Goal: Information Seeking & Learning: Check status

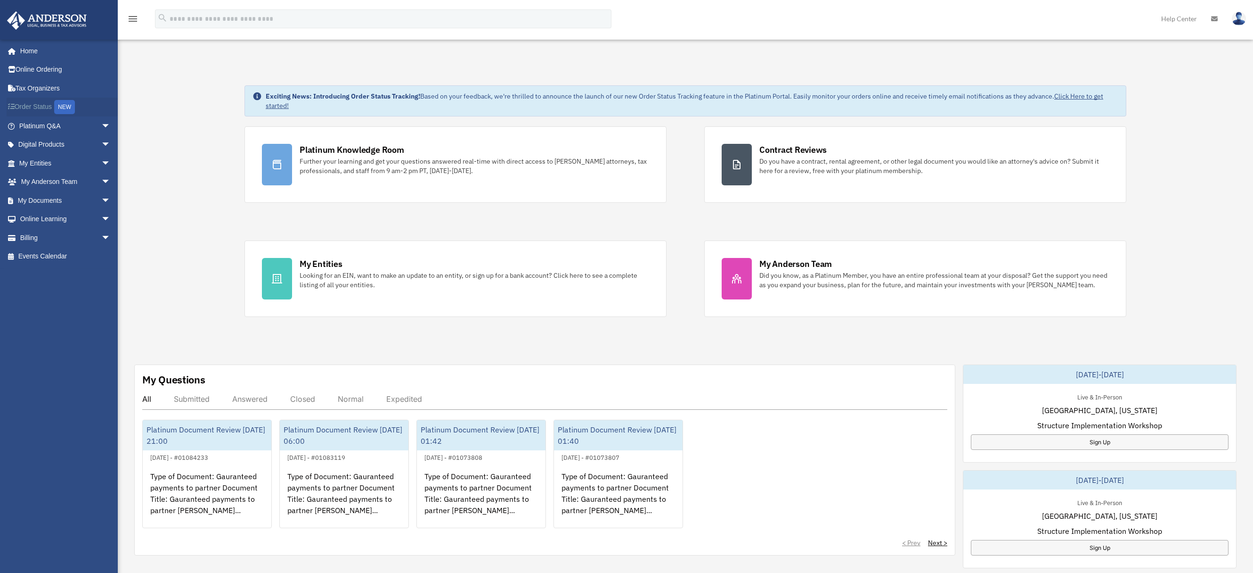
click at [49, 105] on link "Order Status NEW" at bounding box center [66, 107] width 118 height 19
click at [103, 126] on span "arrow_drop_down" at bounding box center [110, 125] width 19 height 19
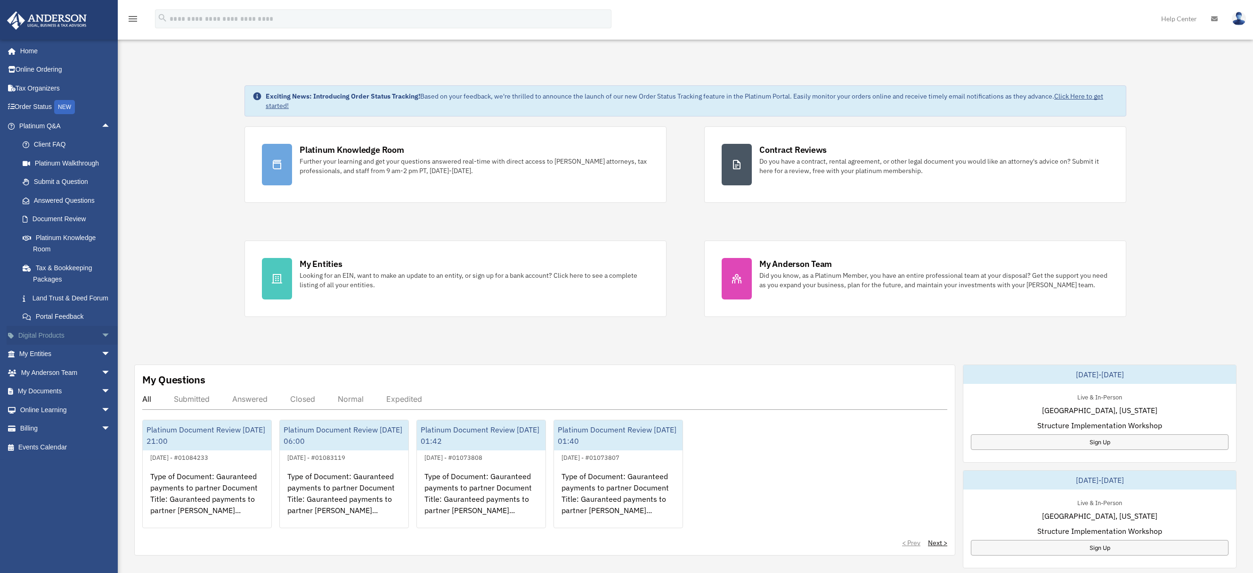
click at [101, 345] on span "arrow_drop_down" at bounding box center [110, 335] width 19 height 19
click at [101, 438] on span "arrow_drop_down" at bounding box center [110, 428] width 19 height 19
click at [101, 438] on span "arrow_drop_up" at bounding box center [110, 428] width 19 height 19
click at [101, 457] on span "arrow_drop_down" at bounding box center [110, 446] width 19 height 19
click at [55, 219] on link "Document Review" at bounding box center [69, 219] width 112 height 19
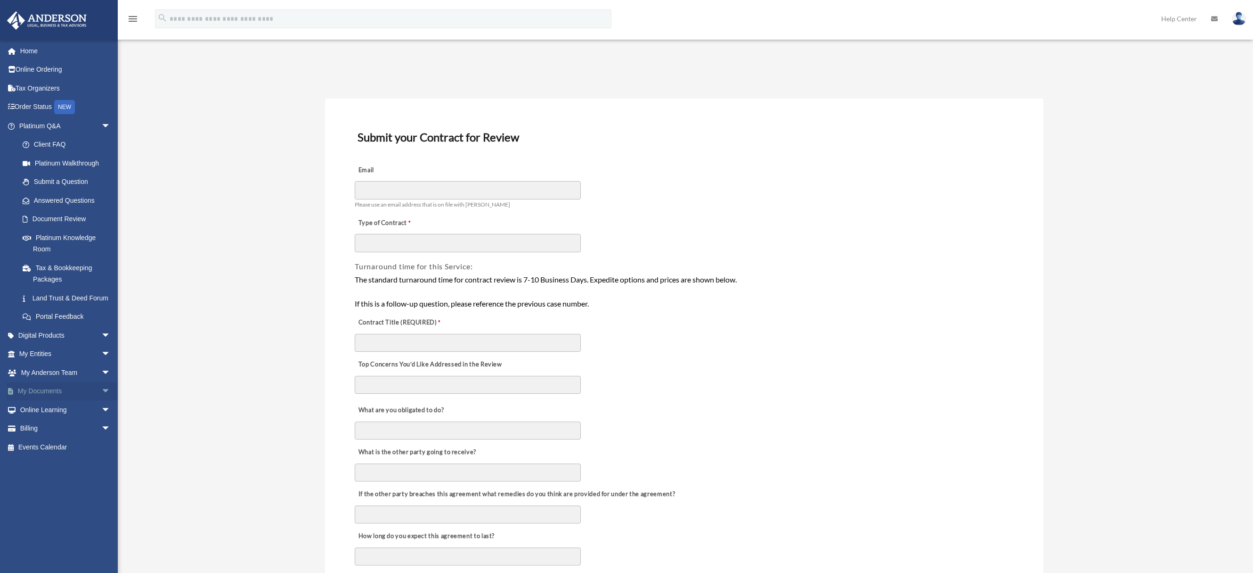
click at [101, 401] on span "arrow_drop_down" at bounding box center [110, 391] width 19 height 19
click at [90, 491] on link "Online Learning arrow_drop_down" at bounding box center [66, 484] width 118 height 19
click at [82, 512] on link "Billing arrow_drop_down" at bounding box center [66, 502] width 118 height 19
click at [101, 401] on span "arrow_drop_up" at bounding box center [110, 391] width 19 height 19
click at [101, 382] on span "arrow_drop_down" at bounding box center [110, 372] width 19 height 19
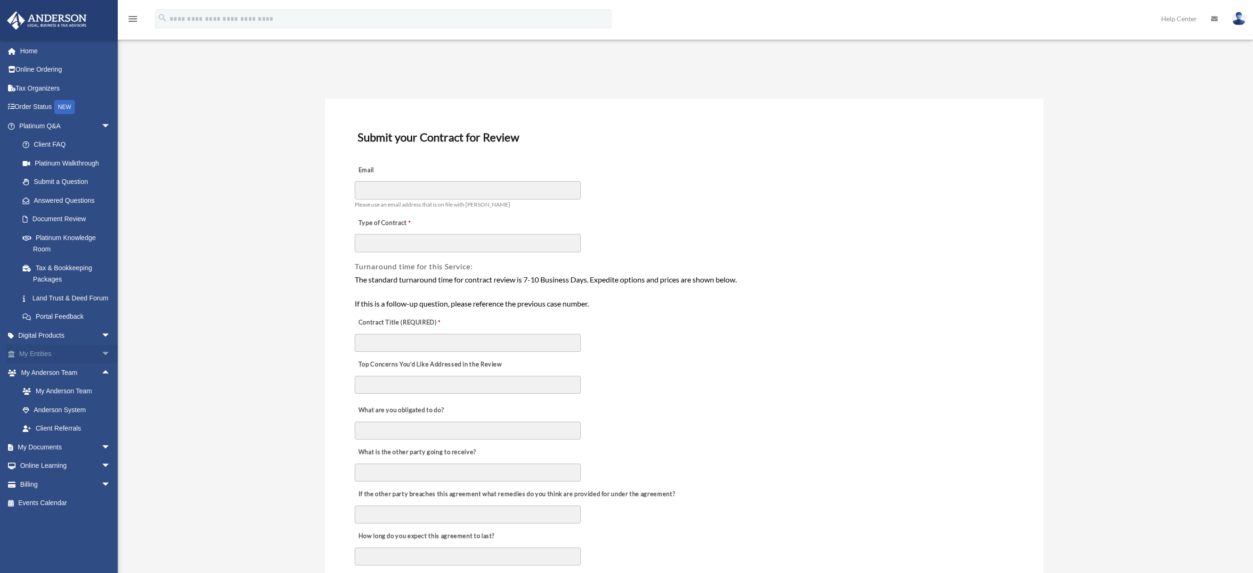
click at [101, 364] on span "arrow_drop_down" at bounding box center [110, 353] width 19 height 19
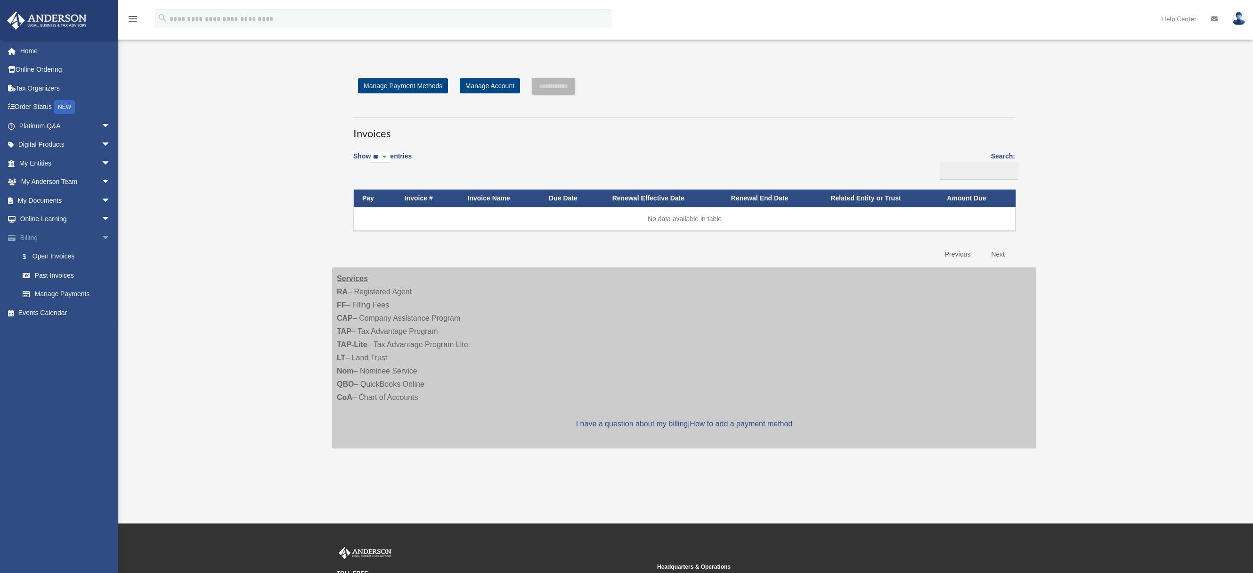
click at [101, 235] on span "arrow_drop_down" at bounding box center [110, 237] width 19 height 19
click at [101, 235] on span "arrow_drop_up" at bounding box center [110, 237] width 19 height 19
click at [101, 220] on span "arrow_drop_down" at bounding box center [110, 219] width 19 height 19
click at [105, 202] on span "arrow_drop_down" at bounding box center [110, 200] width 19 height 19
click at [101, 183] on span "arrow_drop_down" at bounding box center [110, 181] width 19 height 19
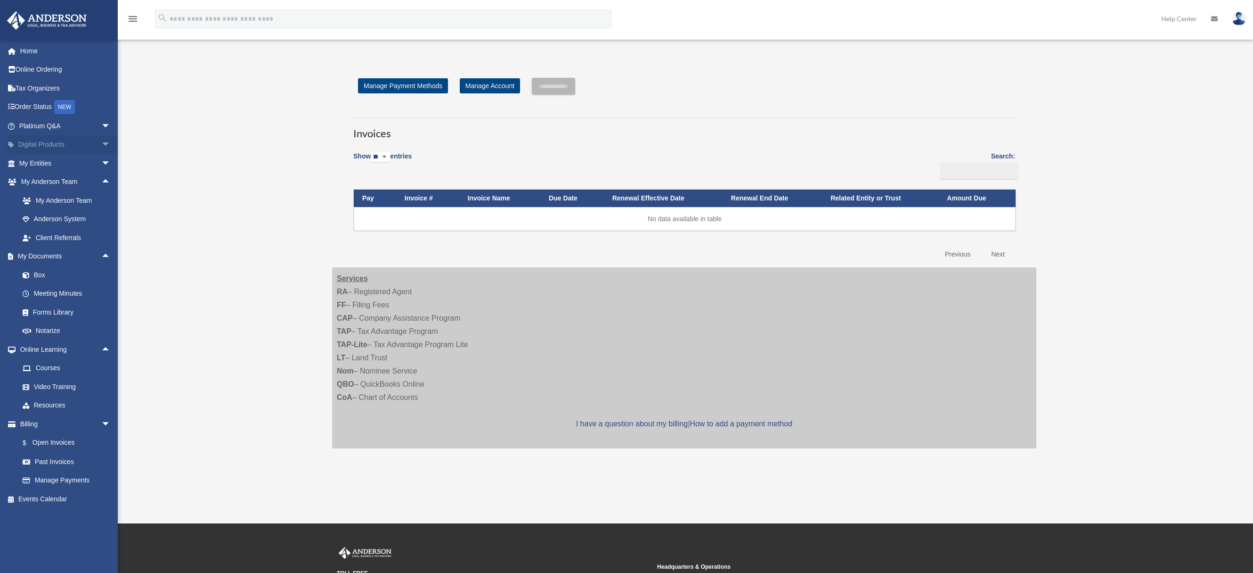
click at [101, 143] on span "arrow_drop_down" at bounding box center [110, 144] width 19 height 19
click at [101, 131] on span "arrow_drop_down" at bounding box center [110, 125] width 19 height 19
click at [69, 217] on link "Document Review" at bounding box center [69, 219] width 112 height 19
click at [74, 205] on link "Answered Questions" at bounding box center [69, 200] width 112 height 19
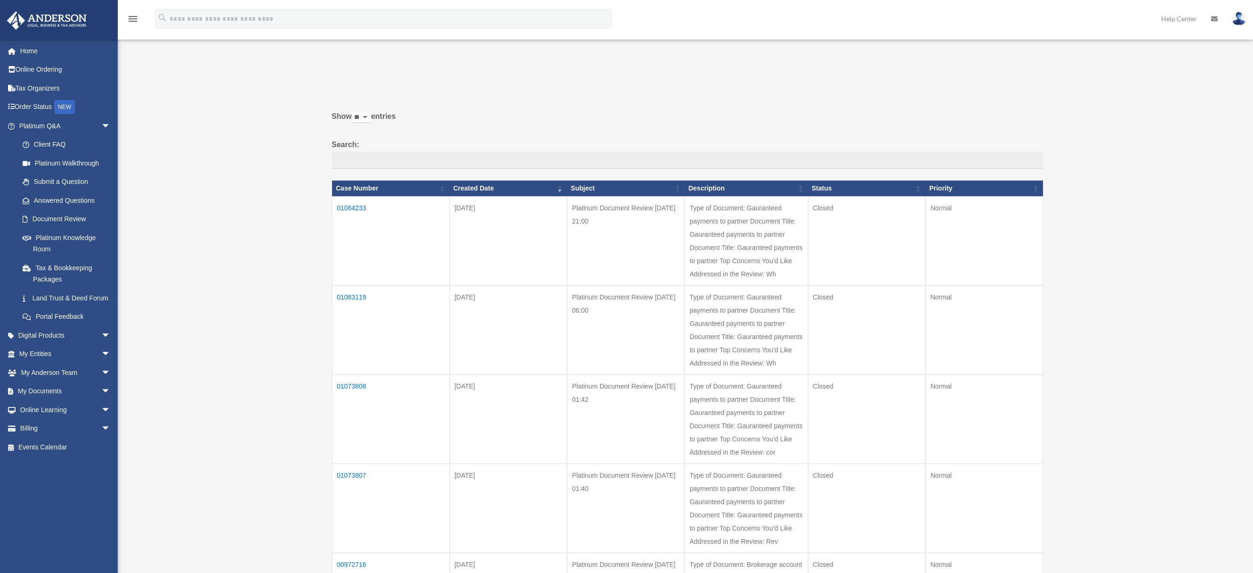
click at [352, 207] on td "01084233" at bounding box center [391, 241] width 118 height 89
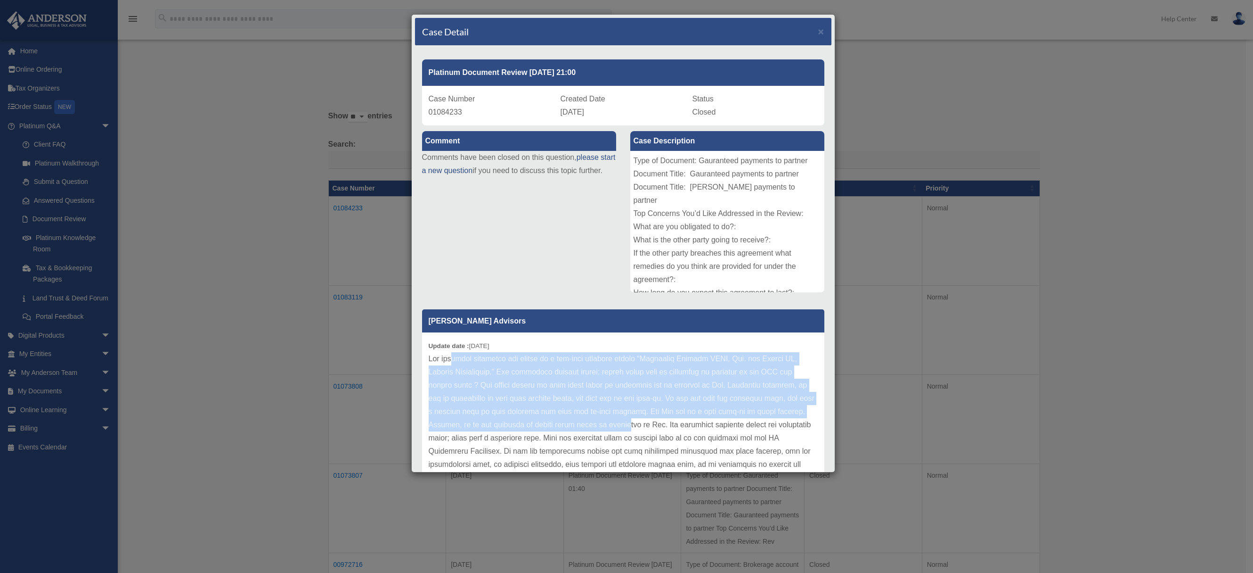
drag, startPoint x: 457, startPoint y: 360, endPoint x: 715, endPoint y: 425, distance: 266.2
click at [716, 425] on p at bounding box center [623, 418] width 389 height 132
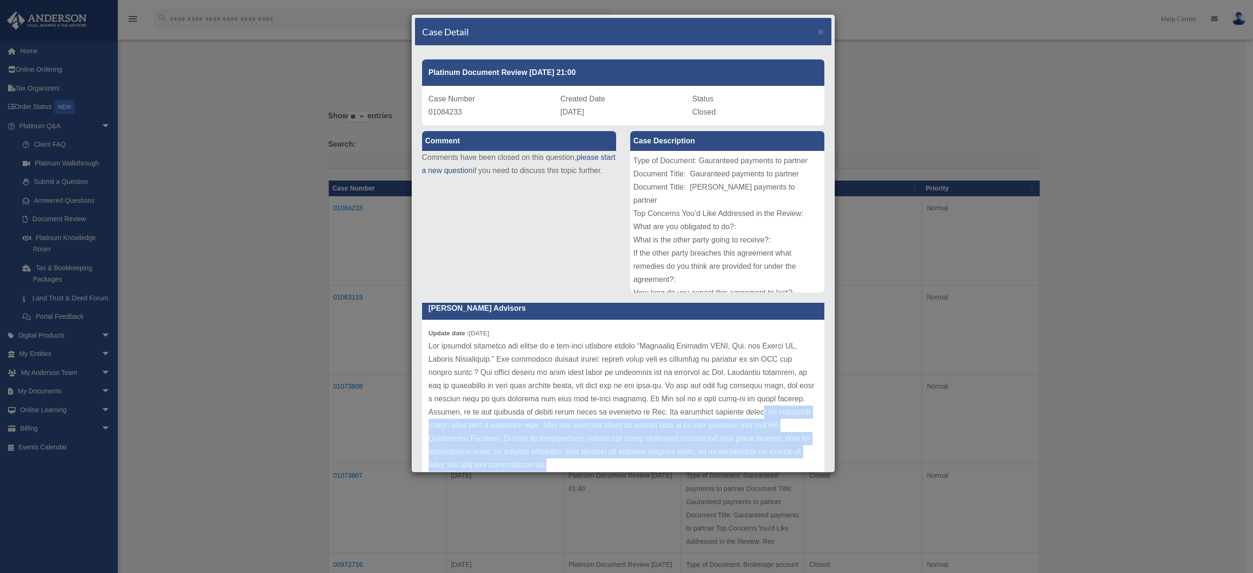
drag, startPoint x: 479, startPoint y: 425, endPoint x: 684, endPoint y: 466, distance: 209.0
click at [684, 466] on p at bounding box center [623, 405] width 389 height 132
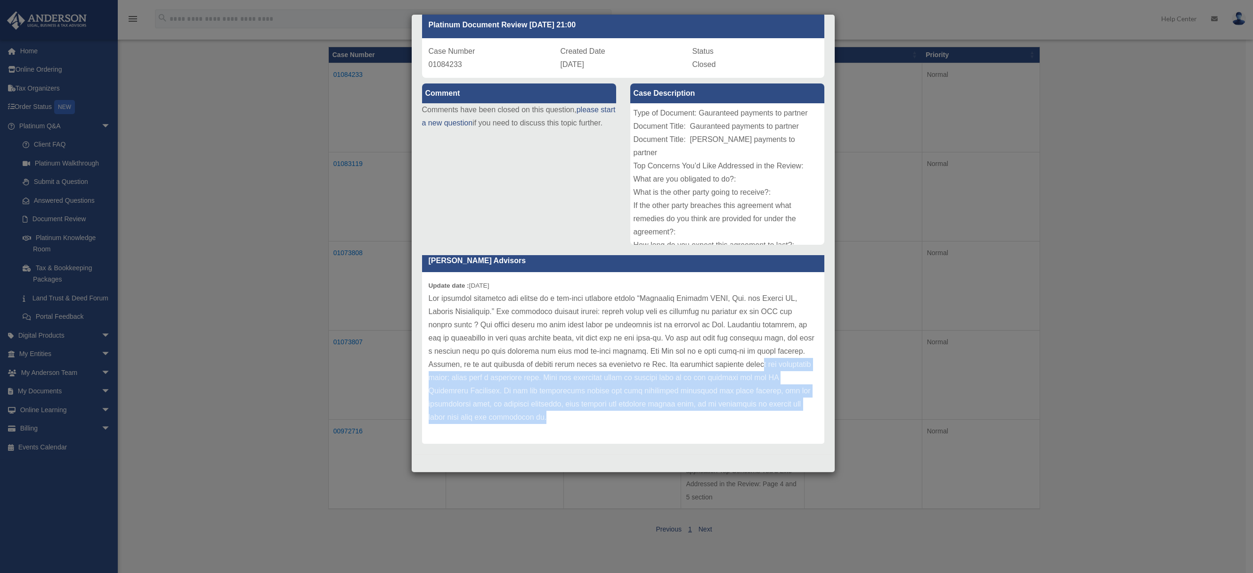
scroll to position [0, 0]
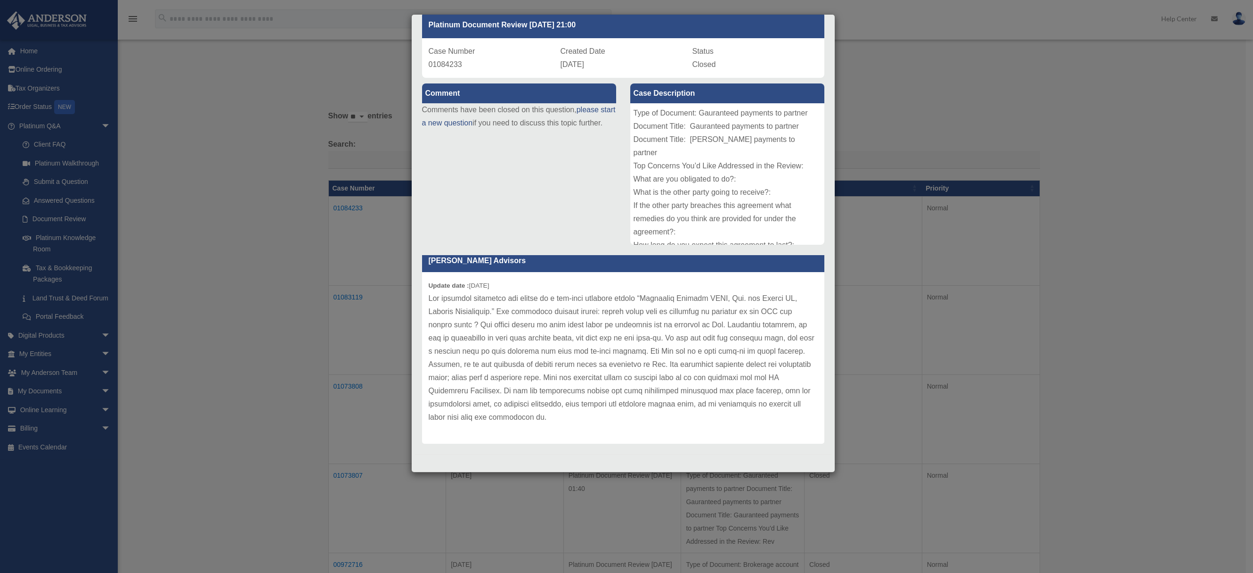
click at [350, 267] on div "Case Detail × Platinum Document Review 08/20/2025 21:00 Case Number 01084233 Cr…" at bounding box center [626, 286] width 1253 height 573
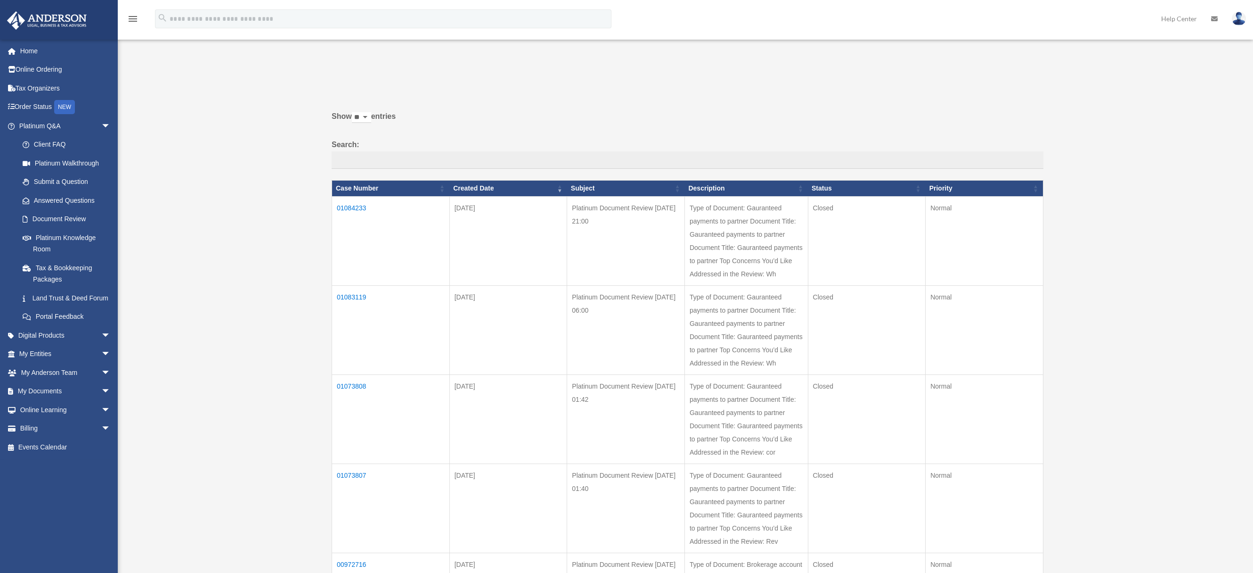
click at [348, 298] on td "01083119" at bounding box center [391, 330] width 118 height 89
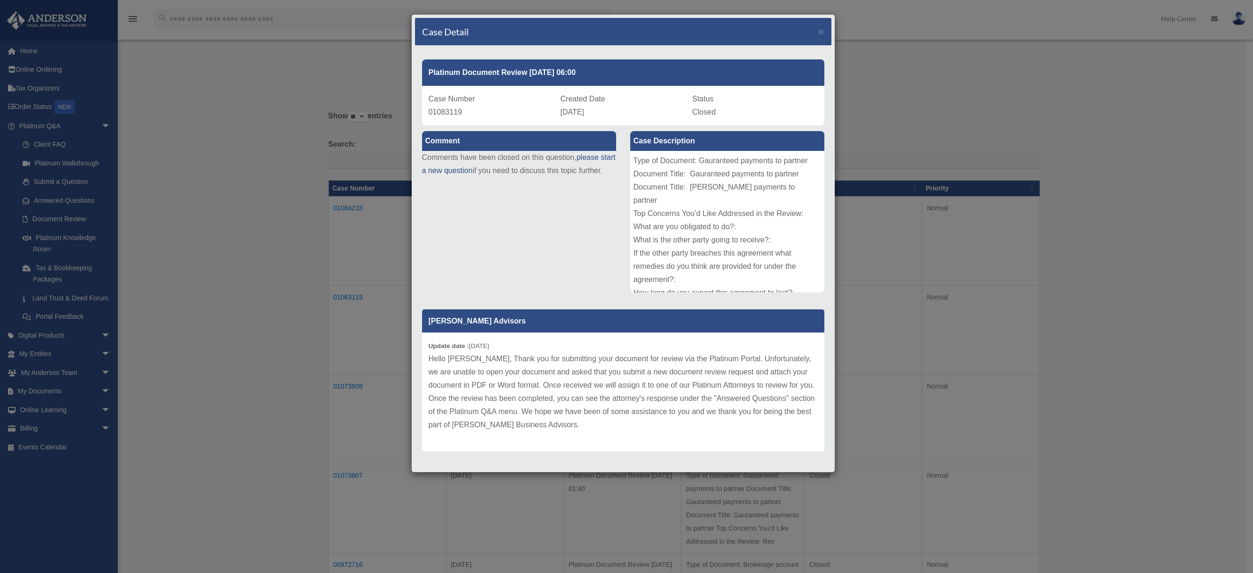
click at [380, 227] on div "Case Detail × Platinum Document Review 08/20/2025 06:00 Case Number 01083119 Cr…" at bounding box center [626, 286] width 1253 height 573
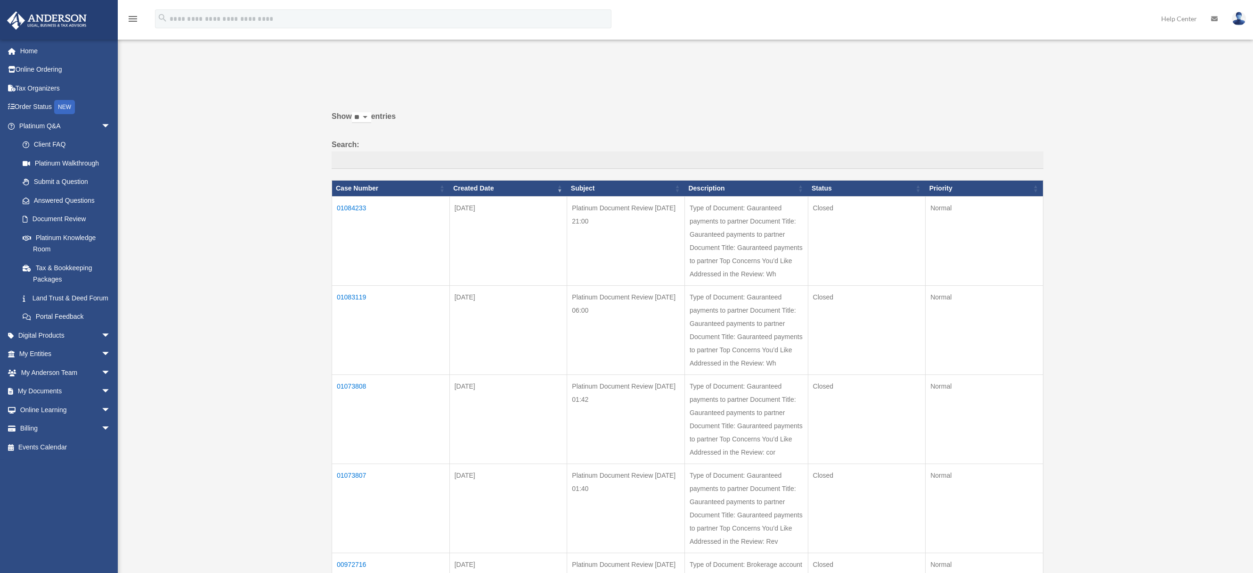
click at [347, 209] on td "01084233" at bounding box center [391, 241] width 118 height 89
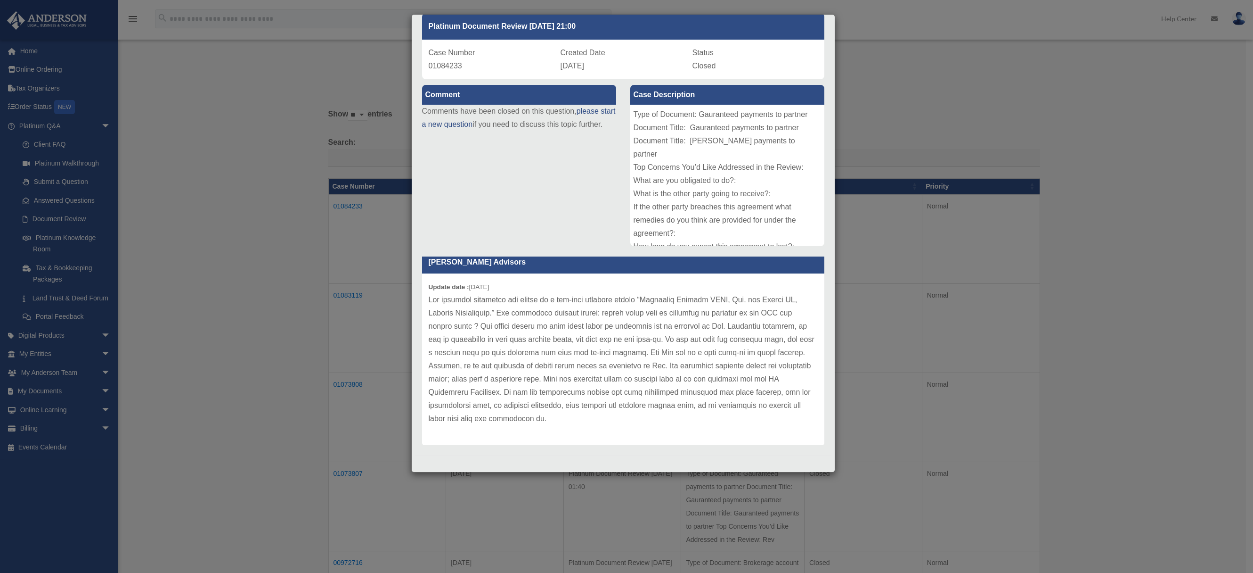
scroll to position [48, 0]
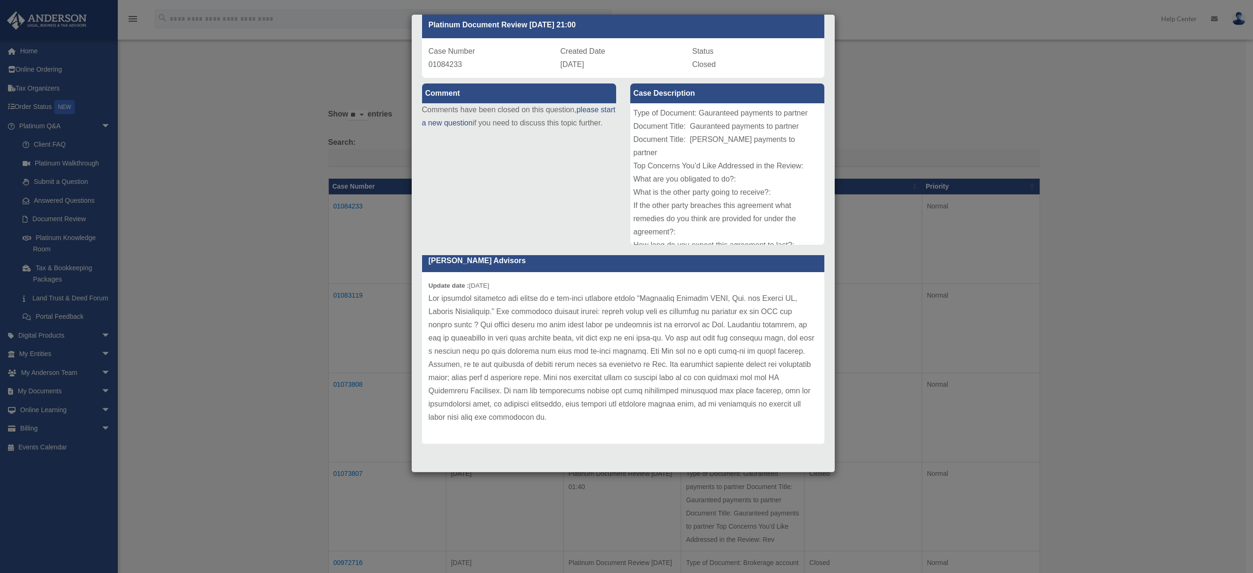
click at [185, 338] on div "Case Detail × Platinum Document Review 08/20/2025 21:00 Case Number 01084233 Cr…" at bounding box center [626, 286] width 1253 height 573
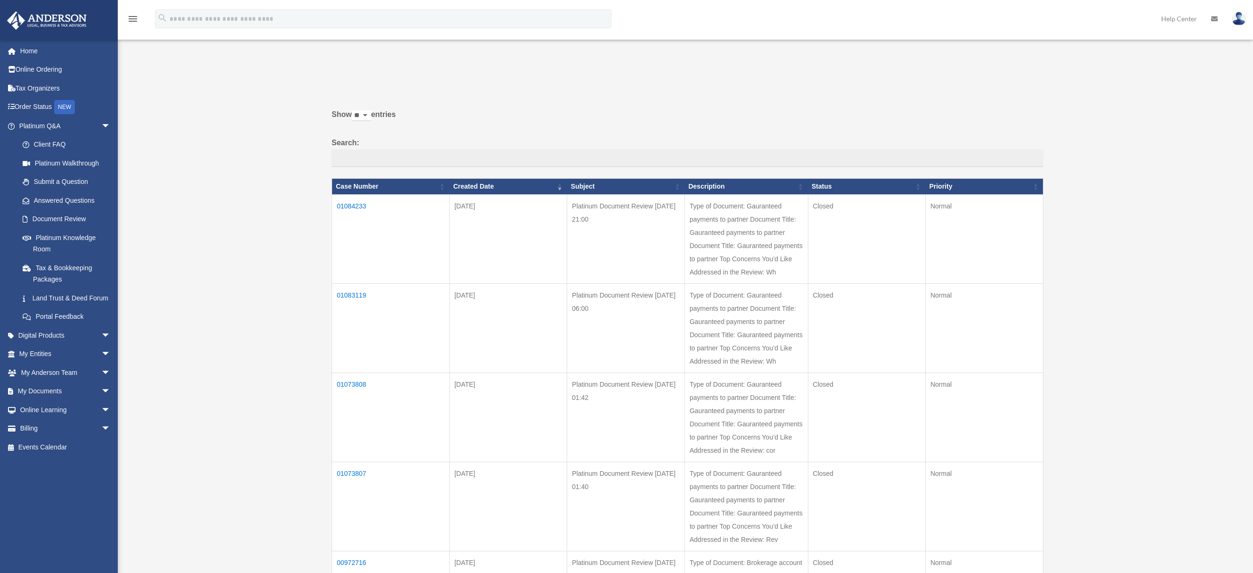
scroll to position [0, 0]
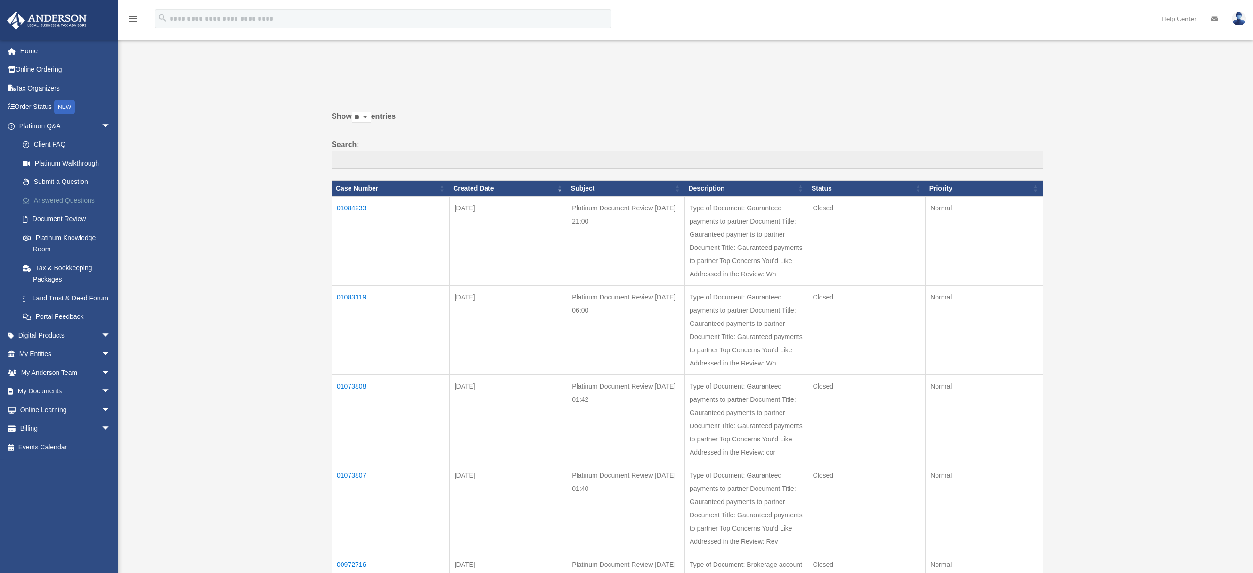
click at [59, 198] on link "Answered Questions" at bounding box center [69, 200] width 112 height 19
click at [36, 57] on link "Home" at bounding box center [66, 50] width 118 height 19
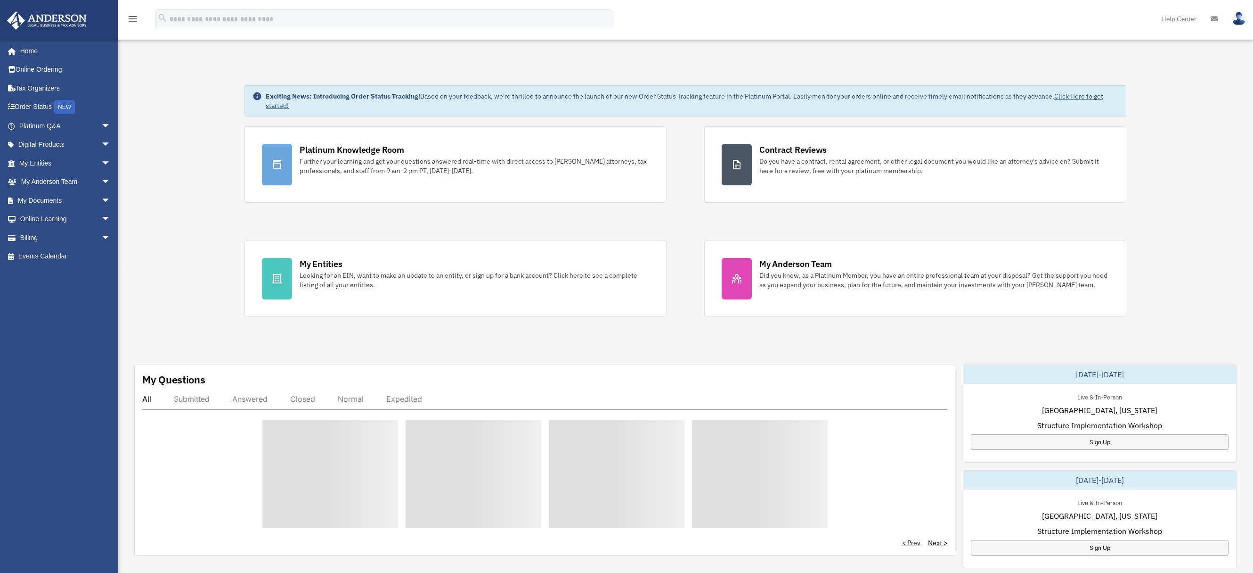
click at [90, 446] on div "[EMAIL_ADDRESS][DOMAIN_NAME] Sign Out [EMAIL_ADDRESS][DOMAIN_NAME] Home Online …" at bounding box center [62, 290] width 125 height 502
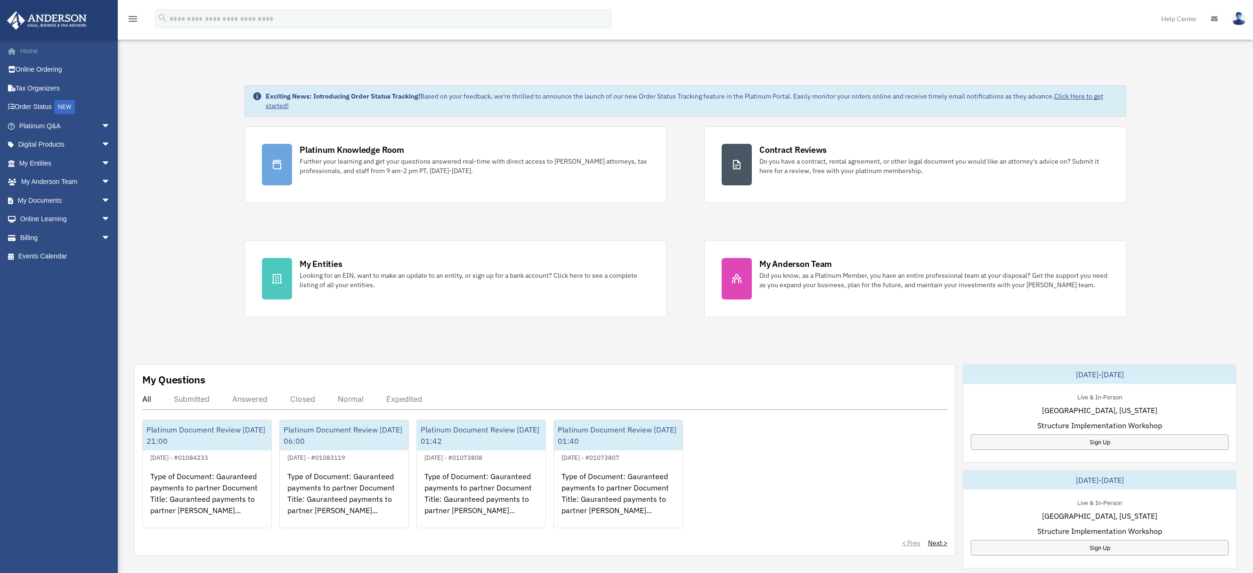
click at [52, 56] on link "Home" at bounding box center [66, 50] width 118 height 19
click at [34, 74] on link "Online Ordering" at bounding box center [66, 69] width 118 height 19
